Goal: Task Accomplishment & Management: Complete application form

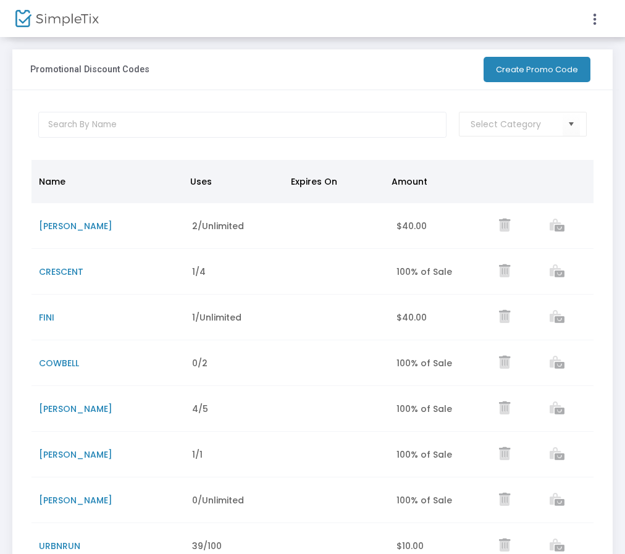
click at [555, 75] on button "Create Promo Code" at bounding box center [537, 69] width 107 height 25
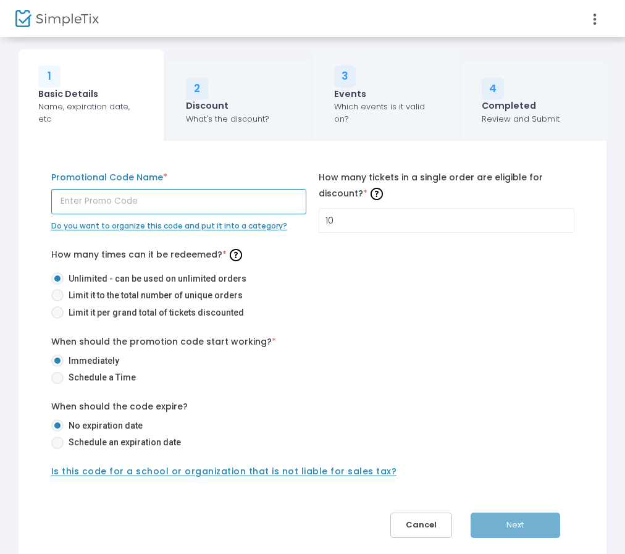
click at [178, 202] on input "text" at bounding box center [179, 201] width 256 height 25
type input "PHHS05"
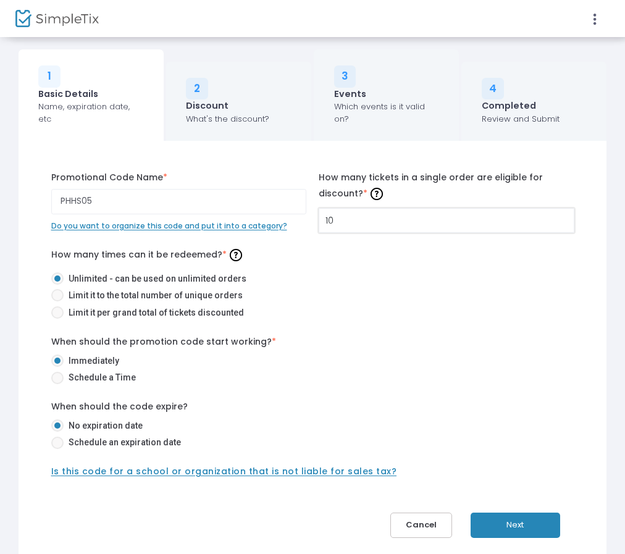
click at [331, 219] on input "10" at bounding box center [446, 220] width 254 height 23
type input "50"
click at [523, 524] on button "Next" at bounding box center [516, 525] width 90 height 25
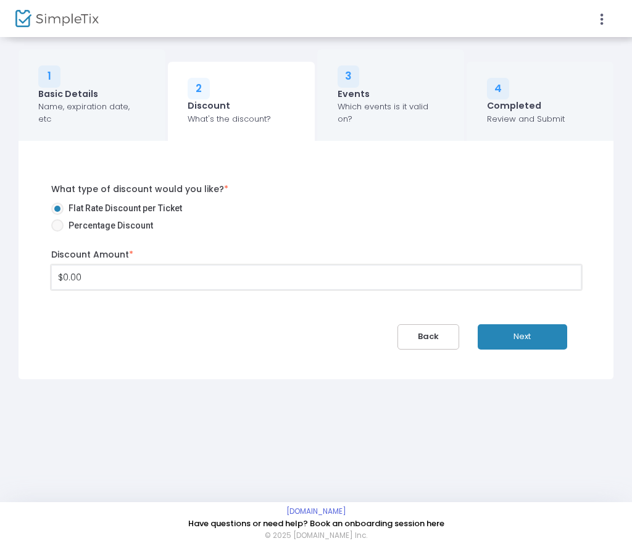
click at [167, 266] on input "$0.00" at bounding box center [316, 277] width 529 height 23
click at [71, 272] on input "$0.00" at bounding box center [316, 277] width 529 height 23
click at [76, 272] on input "$0.00" at bounding box center [316, 277] width 529 height 23
click at [50, 266] on div "Discount Amount * $0.00 Discount is required." at bounding box center [316, 269] width 543 height 42
click at [62, 266] on input "$0.00" at bounding box center [316, 277] width 529 height 23
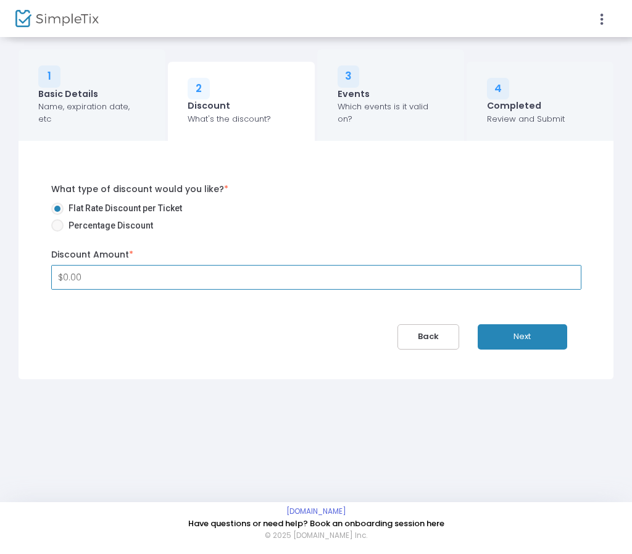
click at [62, 266] on input "$0.00" at bounding box center [316, 277] width 529 height 23
type input "5"
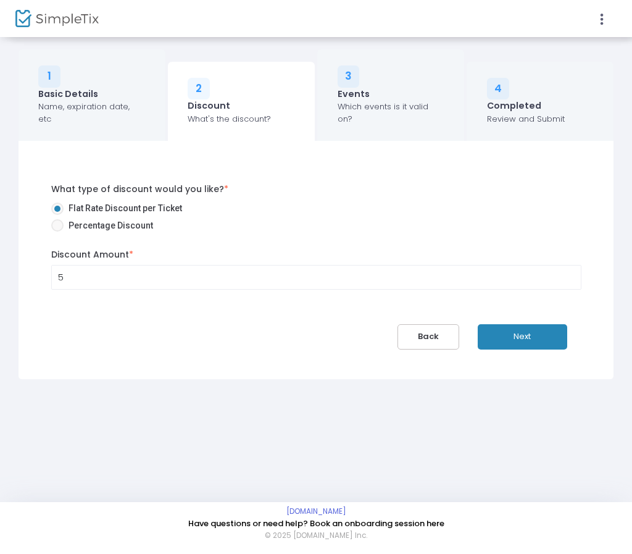
click at [98, 319] on div "What type of discount would you like? * Flat Rate Discount per Ticket Percentag…" at bounding box center [317, 260] width 568 height 178
click at [543, 324] on button "Next" at bounding box center [523, 336] width 90 height 25
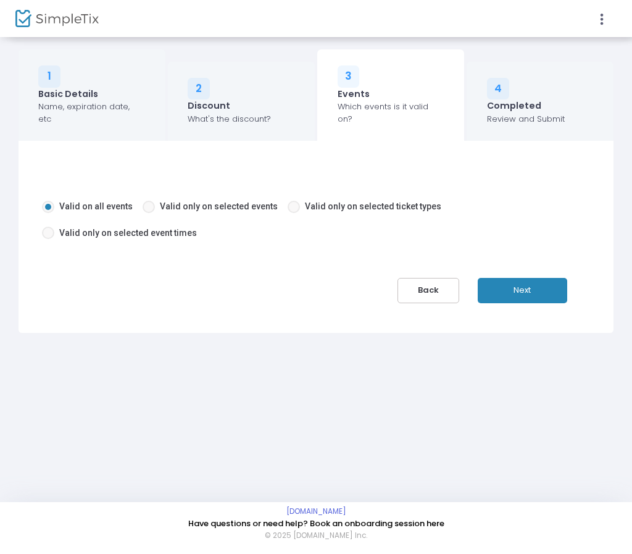
click at [290, 201] on span at bounding box center [294, 207] width 12 height 12
click at [293, 213] on input "Valid only on selected ticket types" at bounding box center [293, 213] width 1 height 1
radio input "true"
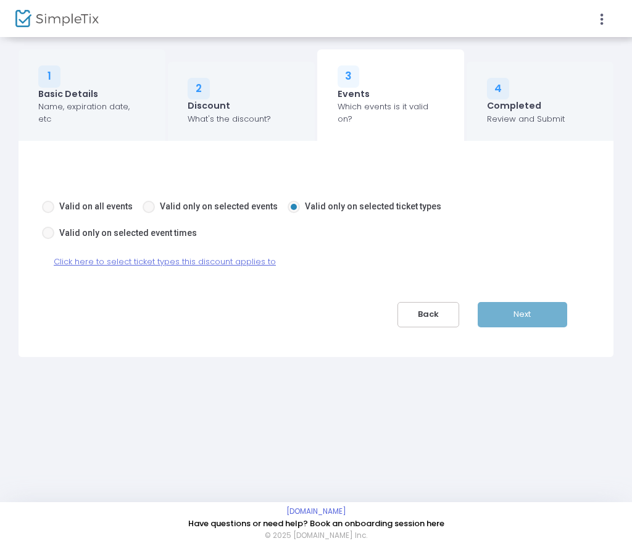
click at [288, 201] on span at bounding box center [294, 207] width 12 height 12
click at [293, 213] on input "Valid only on selected ticket types" at bounding box center [293, 213] width 1 height 1
click at [117, 256] on span "Click here to select ticket types this discount applies to" at bounding box center [165, 262] width 222 height 12
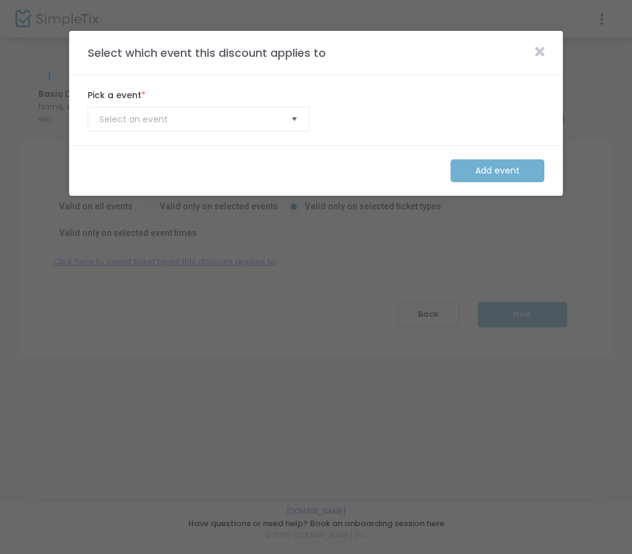
click at [298, 120] on span "Select" at bounding box center [295, 119] width 20 height 20
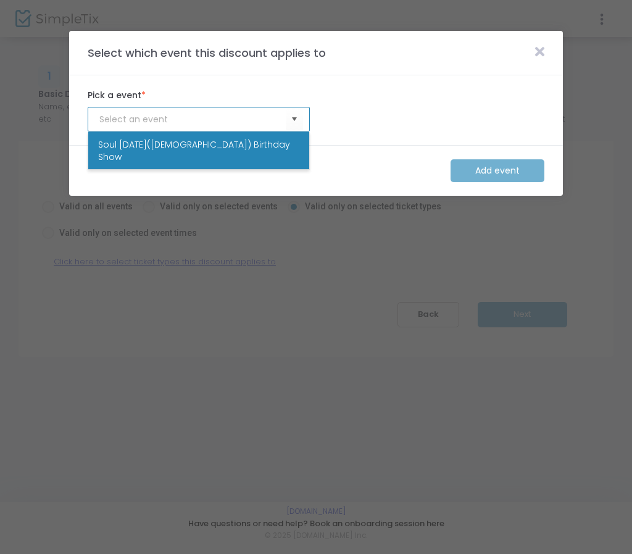
click at [218, 145] on span "Soul Sunday(09.21.25) Birthday Show" at bounding box center [198, 150] width 201 height 25
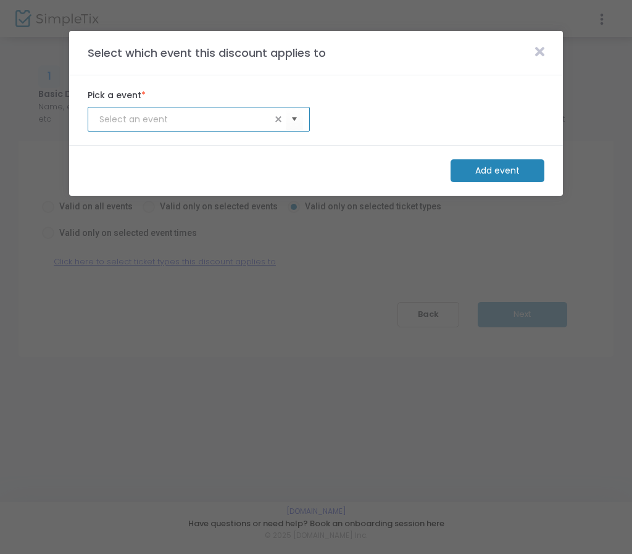
click at [550, 52] on span at bounding box center [540, 52] width 22 height 15
click at [541, 52] on icon at bounding box center [539, 52] width 9 height 14
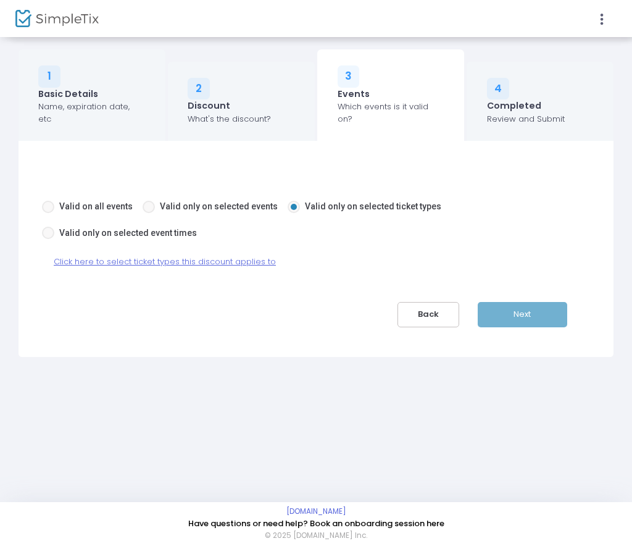
click at [149, 256] on span "Click here to select ticket types this discount applies to" at bounding box center [165, 262] width 222 height 12
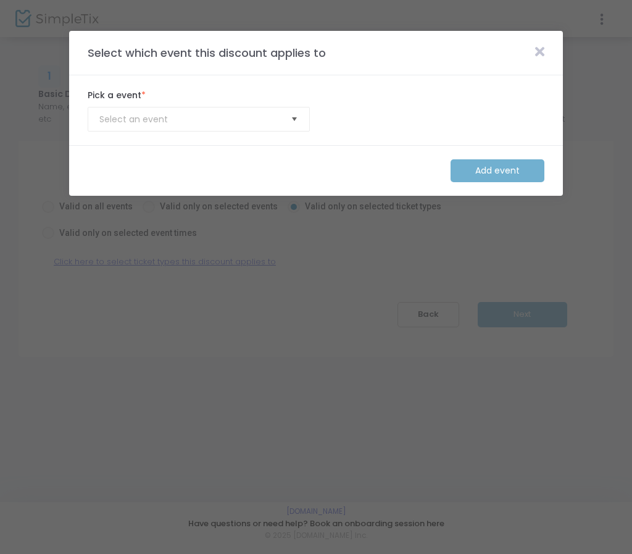
click at [295, 124] on span "Select" at bounding box center [295, 119] width 20 height 20
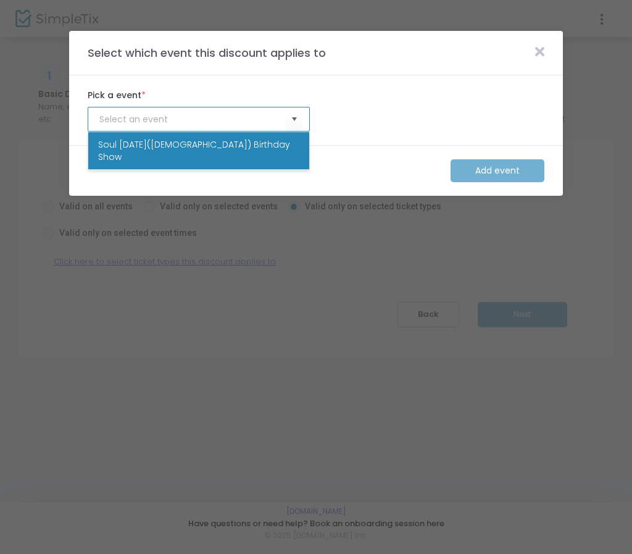
click at [247, 143] on span "Soul Sunday(09.21.25) Birthday Show" at bounding box center [198, 150] width 201 height 25
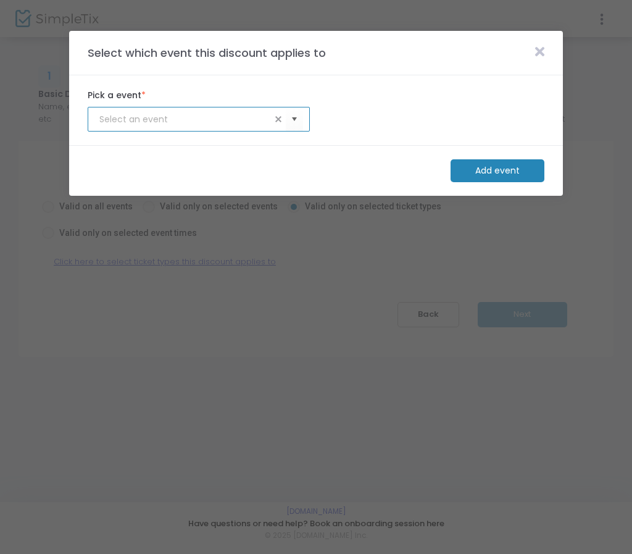
click at [480, 162] on m-button "Add event" at bounding box center [498, 170] width 94 height 23
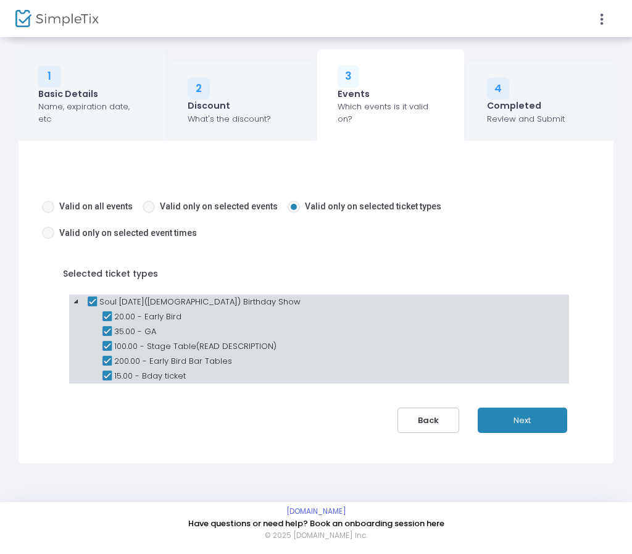
click at [93, 295] on icon at bounding box center [92, 302] width 15 height 15
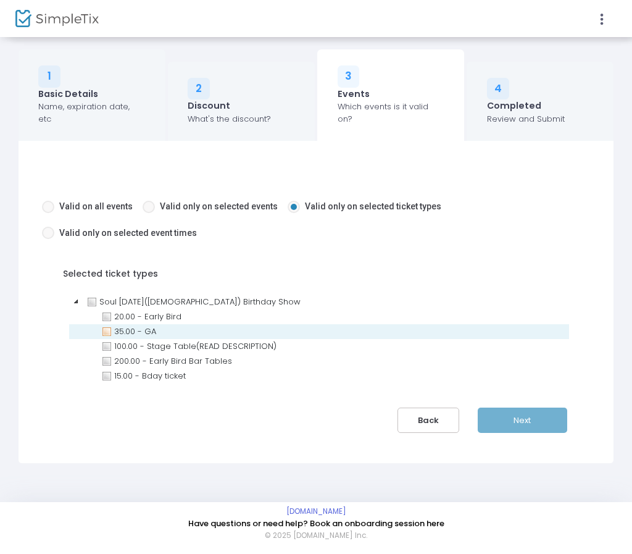
click at [109, 324] on icon at bounding box center [106, 331] width 15 height 15
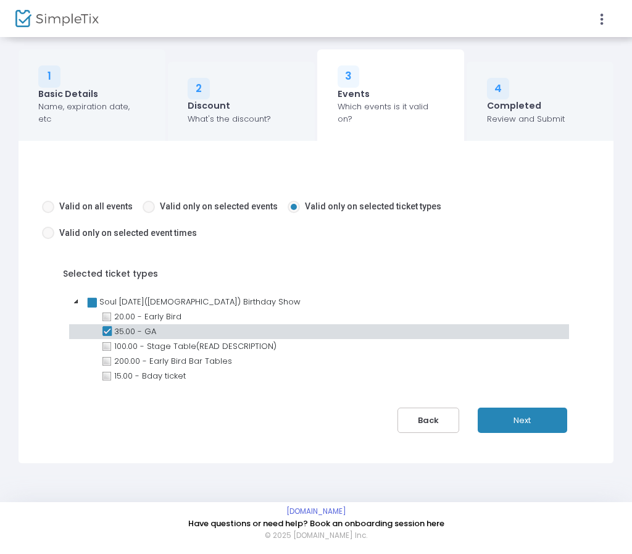
click at [516, 409] on button "Next" at bounding box center [523, 420] width 90 height 25
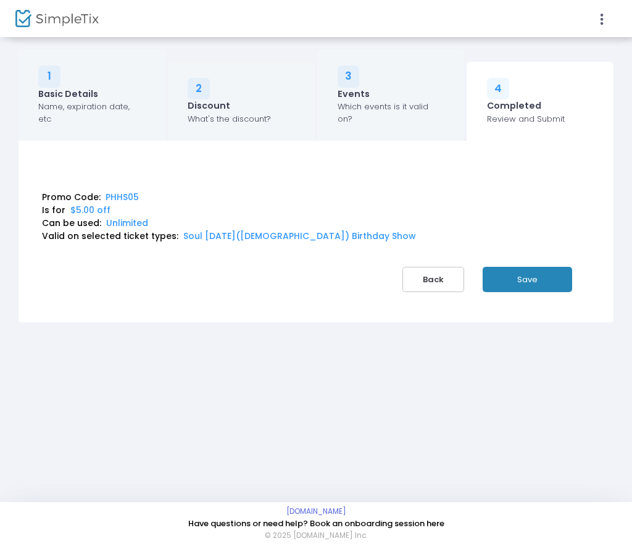
click at [524, 274] on button "Save" at bounding box center [528, 279] width 90 height 25
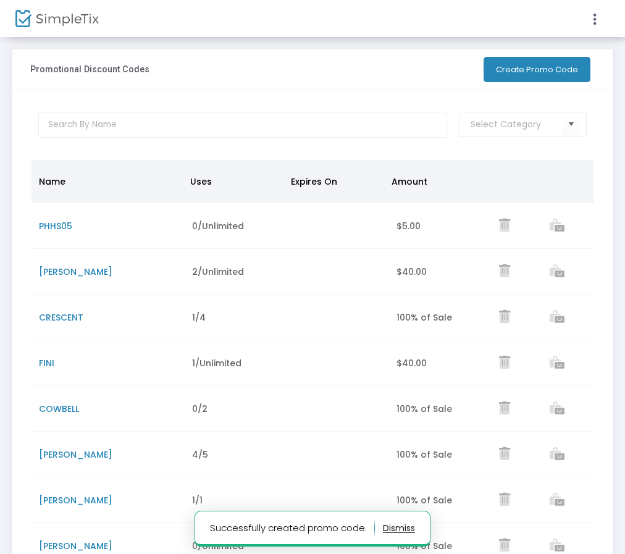
click at [68, 20] on img at bounding box center [56, 19] width 83 height 18
